Goal: Communication & Community: Answer question/provide support

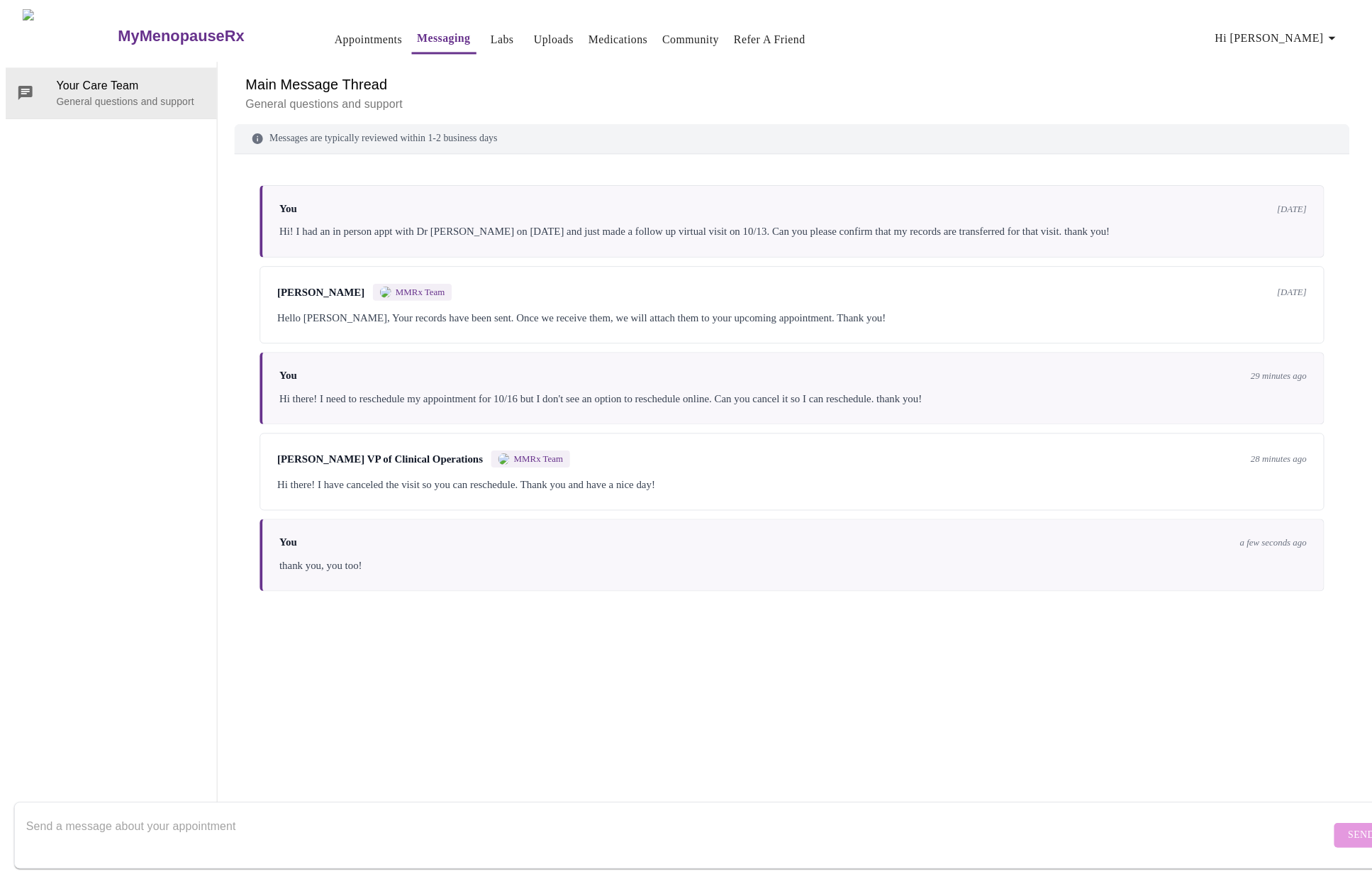
scroll to position [53, 0]
